Goal: Information Seeking & Learning: Learn about a topic

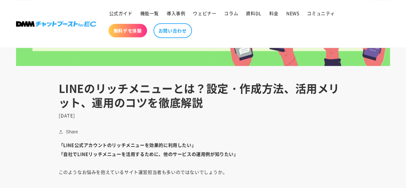
scroll to position [257, 0]
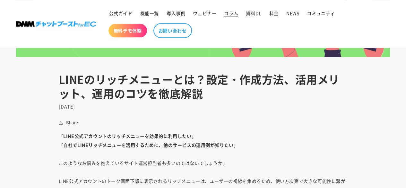
click at [230, 14] on span "コラム" at bounding box center [231, 13] width 14 height 6
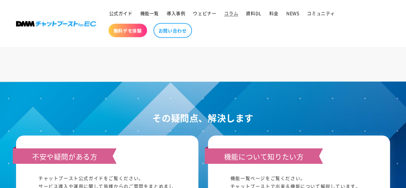
scroll to position [802, 0]
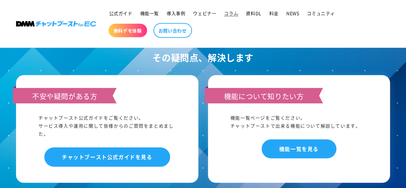
click at [66, 19] on link at bounding box center [56, 24] width 85 height 10
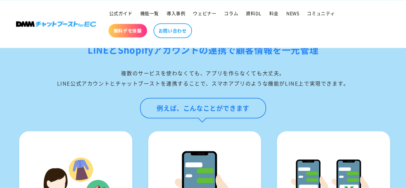
scroll to position [610, 0]
